Goal: Task Accomplishment & Management: Use online tool/utility

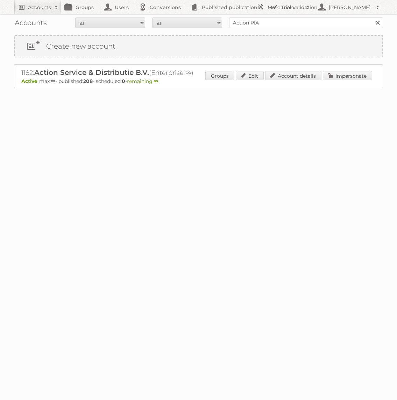
click at [290, 21] on input "Action PIA" at bounding box center [306, 22] width 154 height 10
type input "GAMMA"
click at [372, 17] on input "Search" at bounding box center [377, 22] width 10 height 10
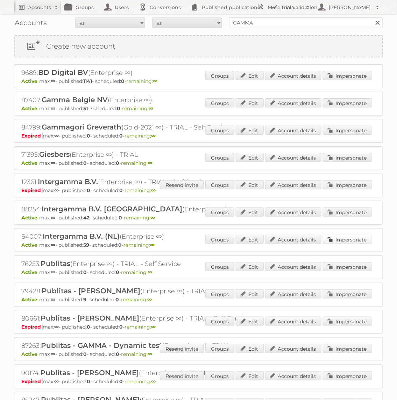
click at [334, 239] on link "Impersonate" at bounding box center [347, 239] width 49 height 9
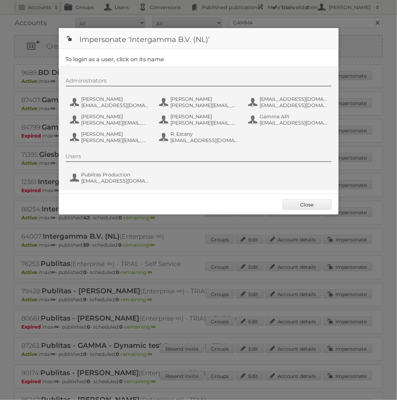
click at [114, 191] on fieldset "To login as a user, click on its name Administrators [PERSON_NAME] [PERSON_NAME…" at bounding box center [199, 121] width 280 height 145
click at [114, 179] on span "[EMAIL_ADDRESS][DOMAIN_NAME]" at bounding box center [116, 181] width 68 height 6
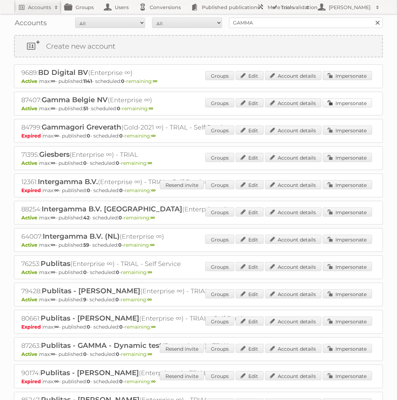
click at [349, 102] on link "Impersonate" at bounding box center [347, 102] width 49 height 9
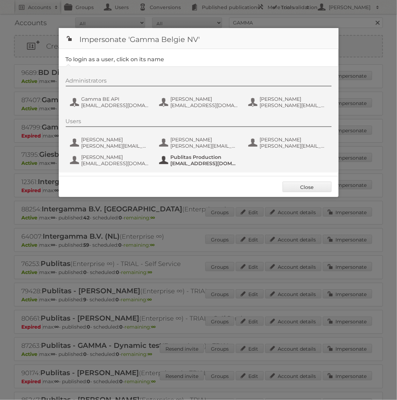
click at [204, 165] on span "[EMAIL_ADDRESS][DOMAIN_NAME]" at bounding box center [205, 163] width 68 height 6
